Goal: Task Accomplishment & Management: Manage account settings

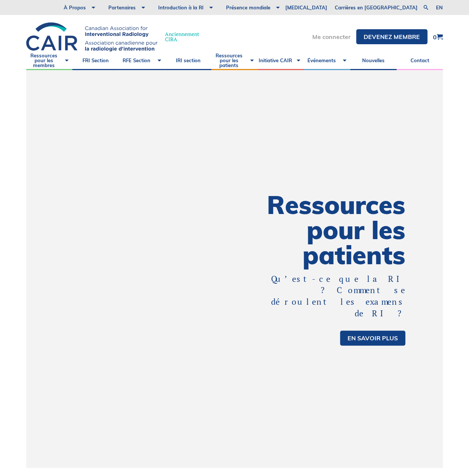
click at [322, 35] on link "Me connecter" at bounding box center [331, 37] width 38 height 6
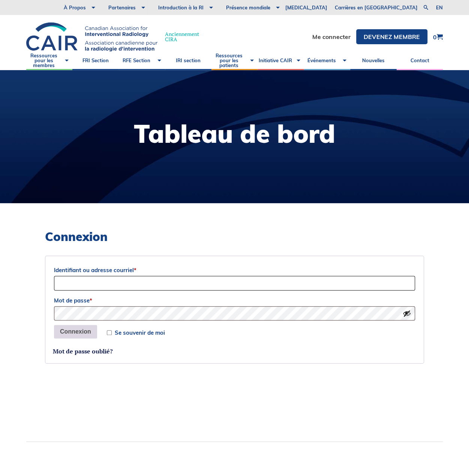
type input "francois.michaud@mail.mcgill.ca"
click at [88, 331] on button "Connexion" at bounding box center [75, 331] width 43 height 13
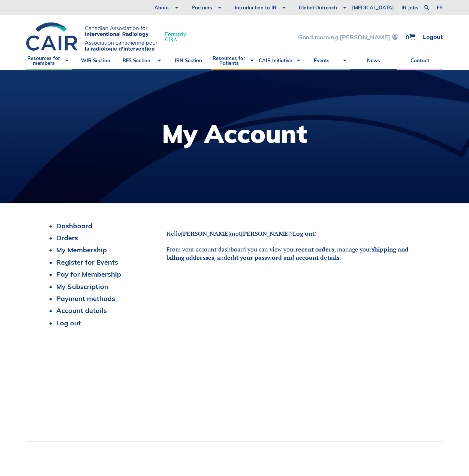
click at [364, 39] on link "Good morning [PERSON_NAME]" at bounding box center [348, 37] width 100 height 6
click at [64, 313] on link "Account details" at bounding box center [81, 310] width 51 height 9
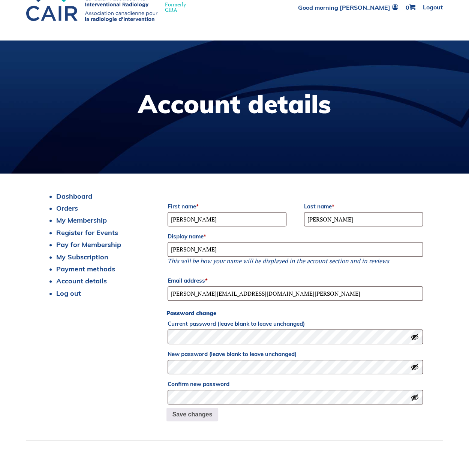
scroll to position [75, 0]
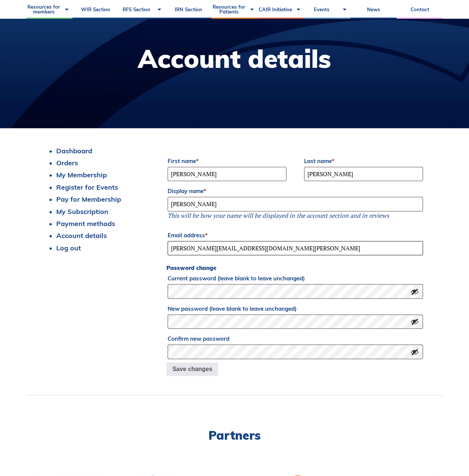
drag, startPoint x: 286, startPoint y: 252, endPoint x: -19, endPoint y: 227, distance: 306.2
click at [0, 227] on html "About Vision and Mission Board of Directors Annual Reports Financial Statements…" at bounding box center [234, 163] width 469 height 476
type input "francois.michaud.med@ssss.gouv.qc.ca"
click at [179, 372] on button "Save changes" at bounding box center [192, 369] width 52 height 13
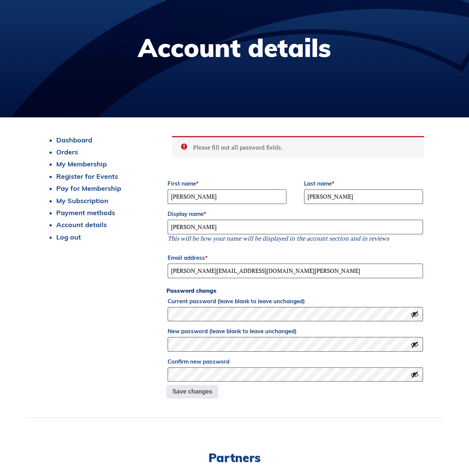
scroll to position [150, 0]
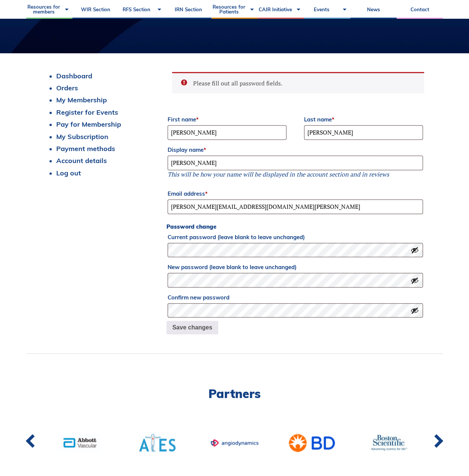
click at [198, 296] on label "Confirm new password" at bounding box center [295, 297] width 255 height 11
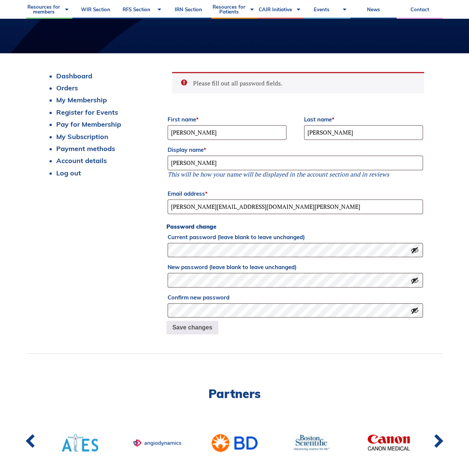
click at [415, 249] on button "Show password" at bounding box center [414, 250] width 8 height 8
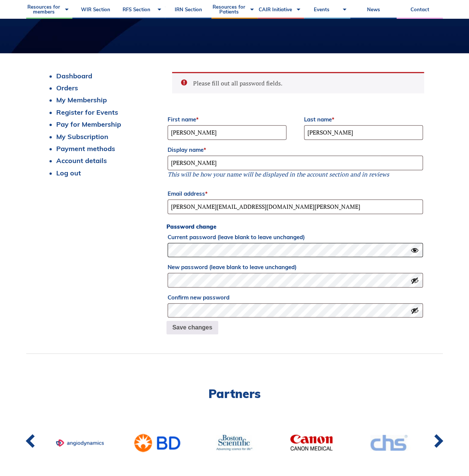
click at [146, 248] on div "Dashboard Orders My Membership Register for Events Pay for Membership My Subscr…" at bounding box center [234, 203] width 379 height 262
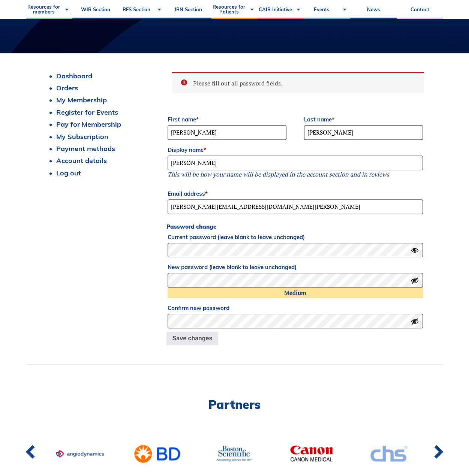
click at [183, 313] on label "Confirm new password" at bounding box center [295, 308] width 255 height 11
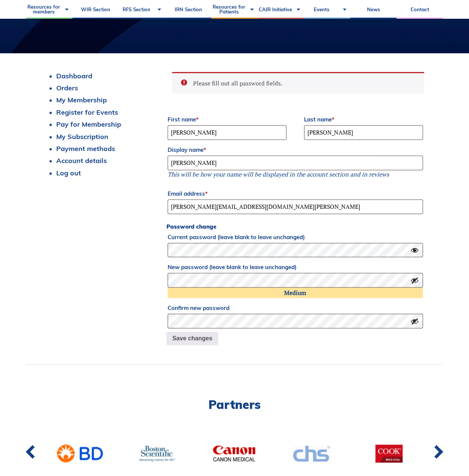
click at [118, 313] on div "Dashboard Orders My Membership Register for Events Pay for Membership My Subscr…" at bounding box center [234, 208] width 379 height 273
drag, startPoint x: 281, startPoint y: 204, endPoint x: -19, endPoint y: 189, distance: 301.1
click at [0, 189] on html "About Vision and Mission Board of Directors Annual Reports Financial Statements…" at bounding box center [234, 88] width 469 height 476
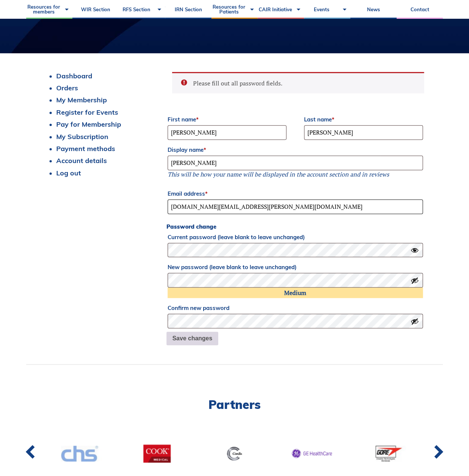
type input "[DOMAIN_NAME][EMAIL_ADDRESS][PERSON_NAME][DOMAIN_NAME]"
click at [193, 339] on button "Save changes" at bounding box center [192, 338] width 52 height 13
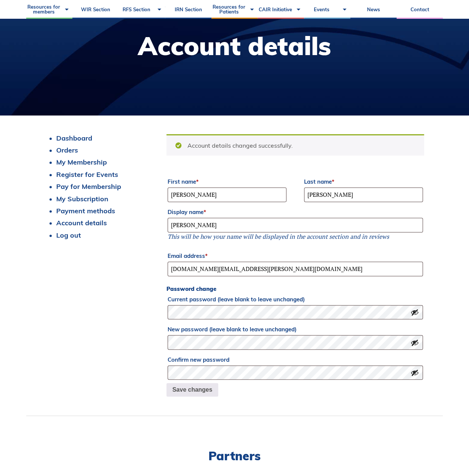
scroll to position [75, 0]
